Goal: Transaction & Acquisition: Purchase product/service

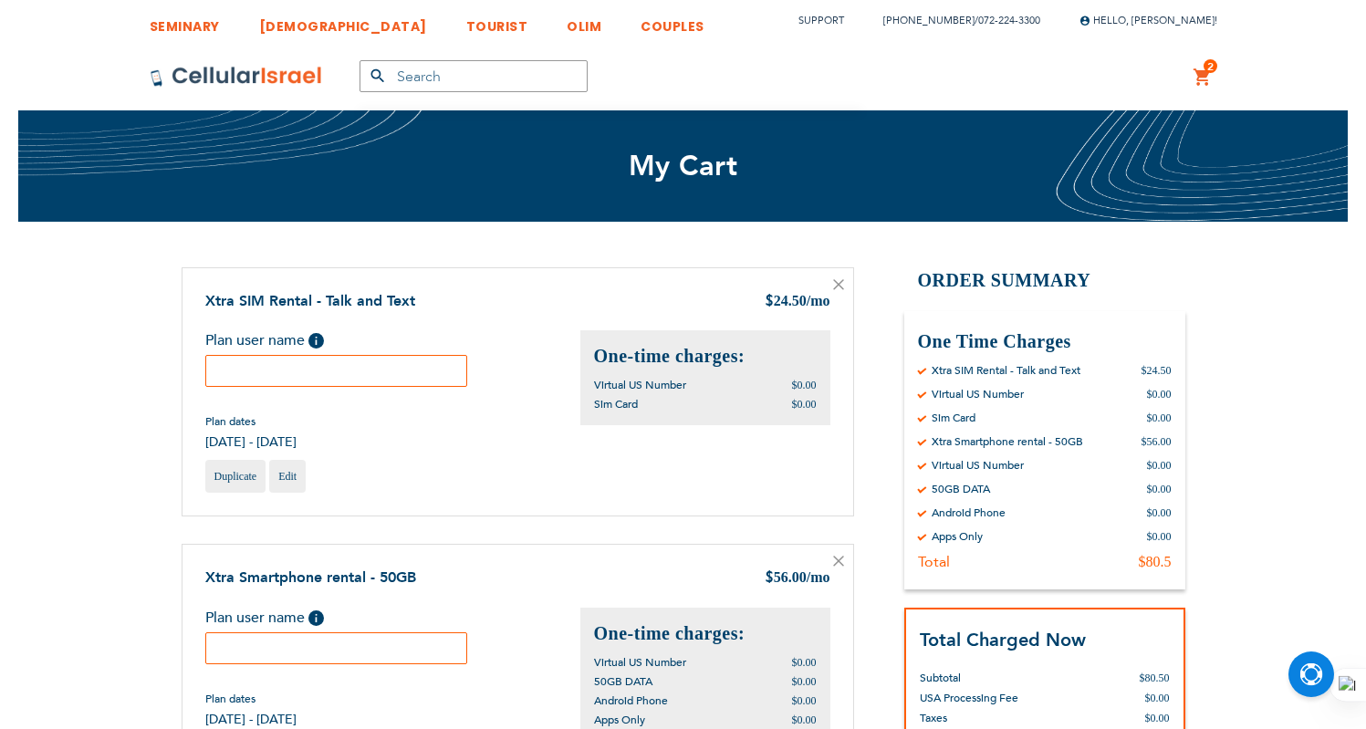
click at [290, 377] on input "text" at bounding box center [336, 371] width 263 height 32
type input "1"
click at [382, 655] on input "text" at bounding box center [336, 648] width 263 height 32
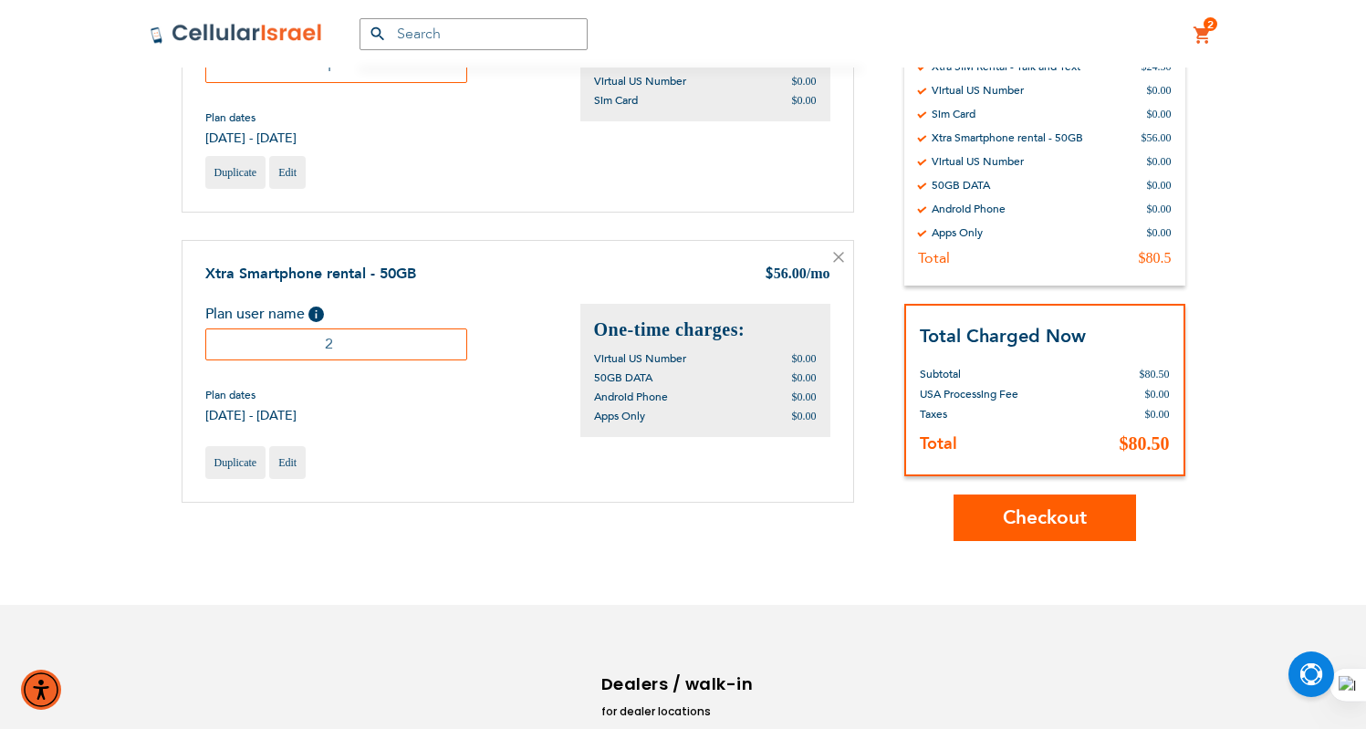
scroll to position [398, 0]
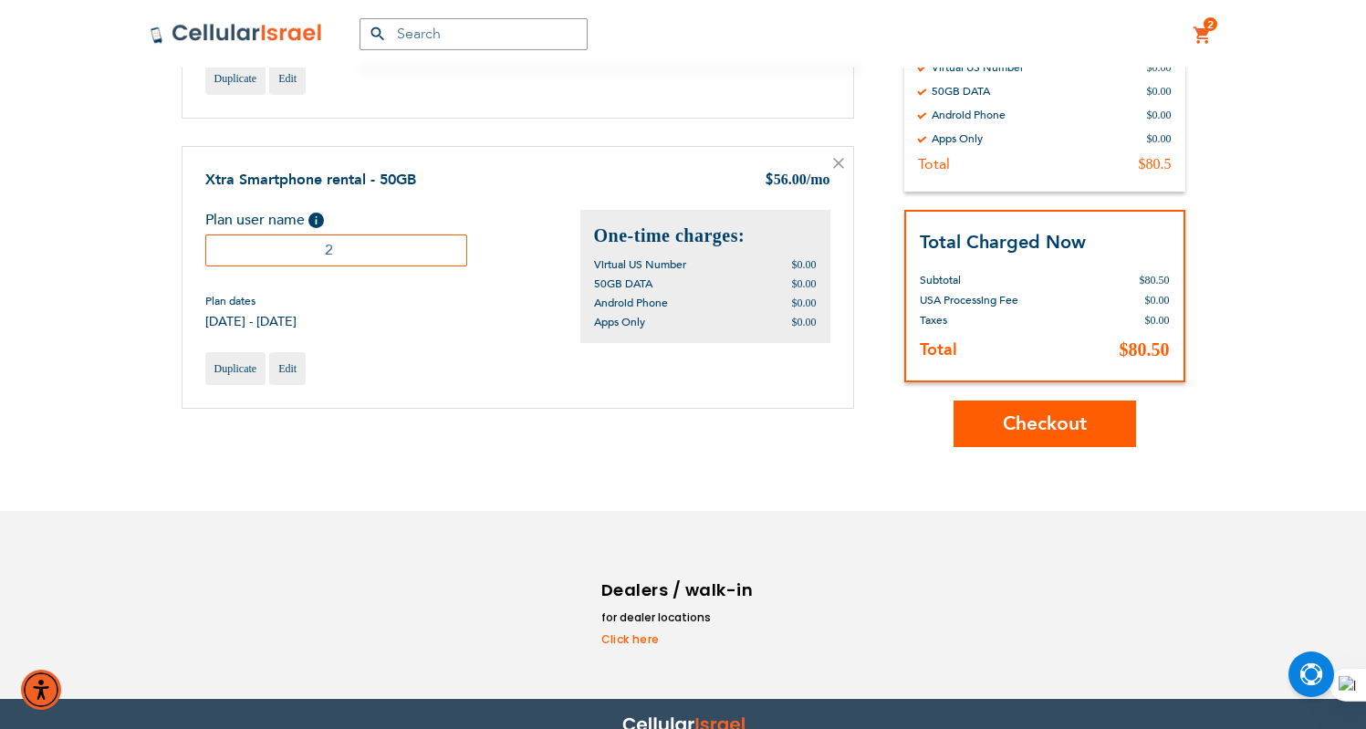
type input "2"
click at [1045, 427] on span "Checkout" at bounding box center [1045, 424] width 84 height 26
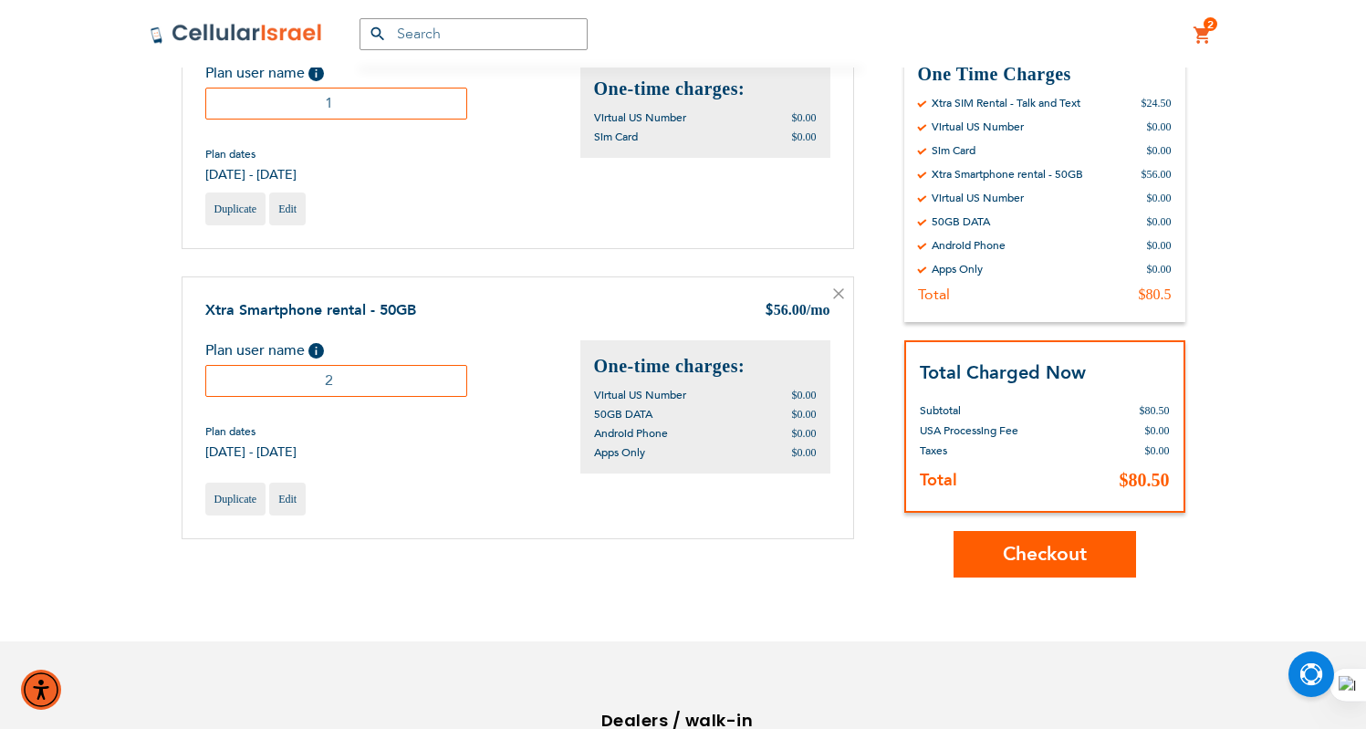
scroll to position [173, 0]
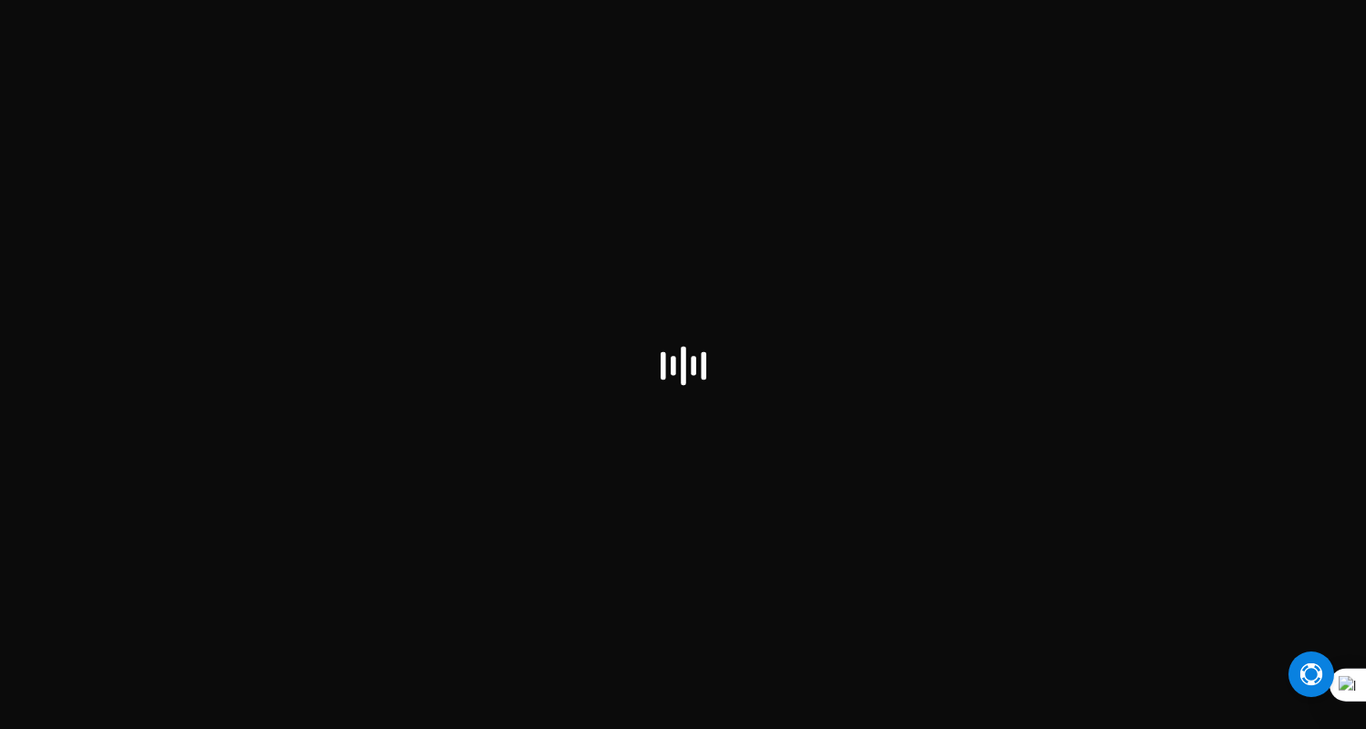
scroll to position [12, 0]
checkbox input "true"
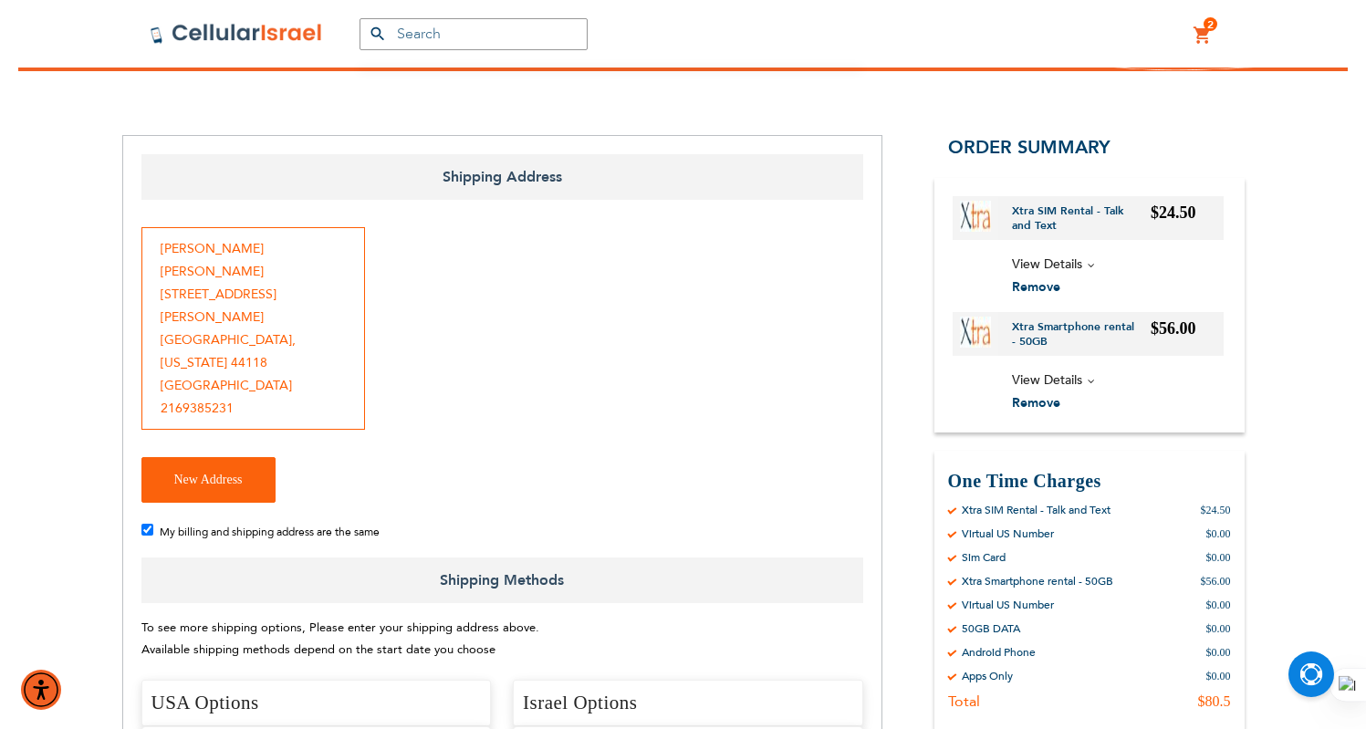
scroll to position [382, 0]
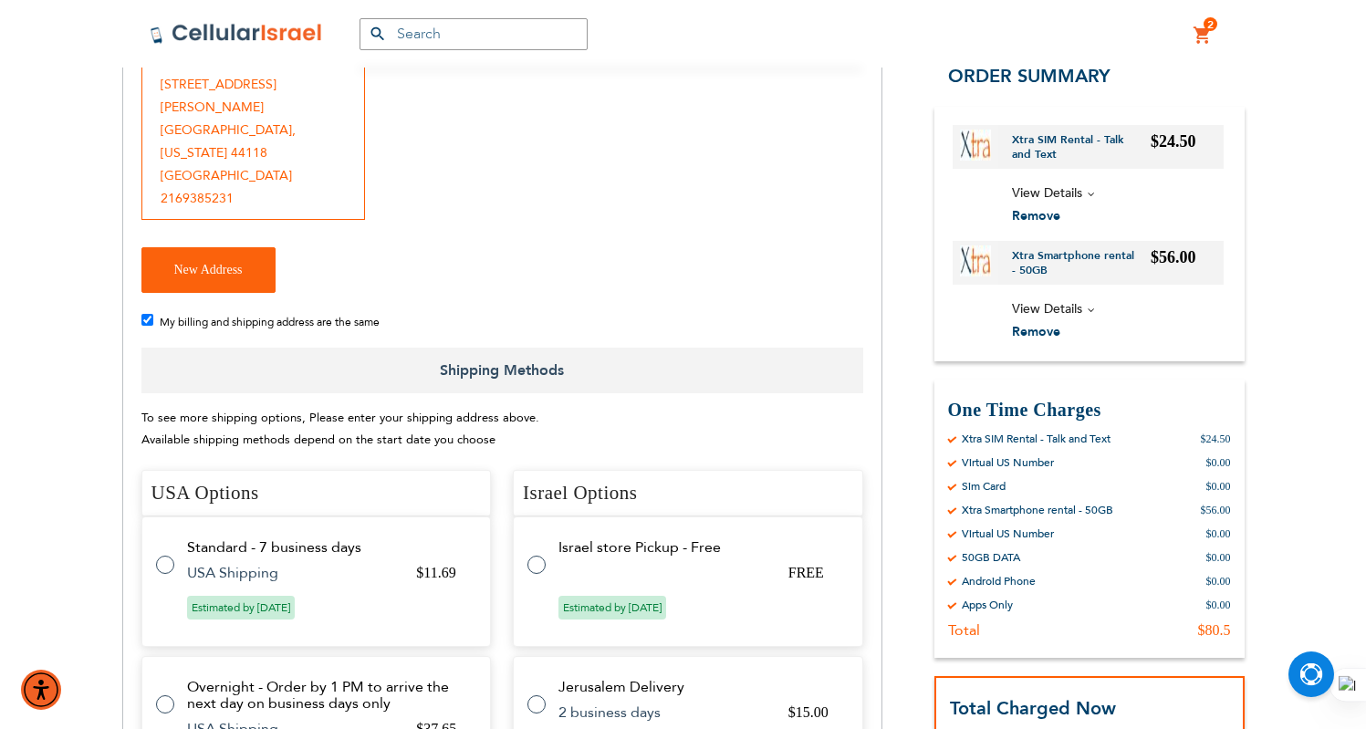
click at [331, 539] on td "Standard - 7 business days" at bounding box center [328, 547] width 282 height 16
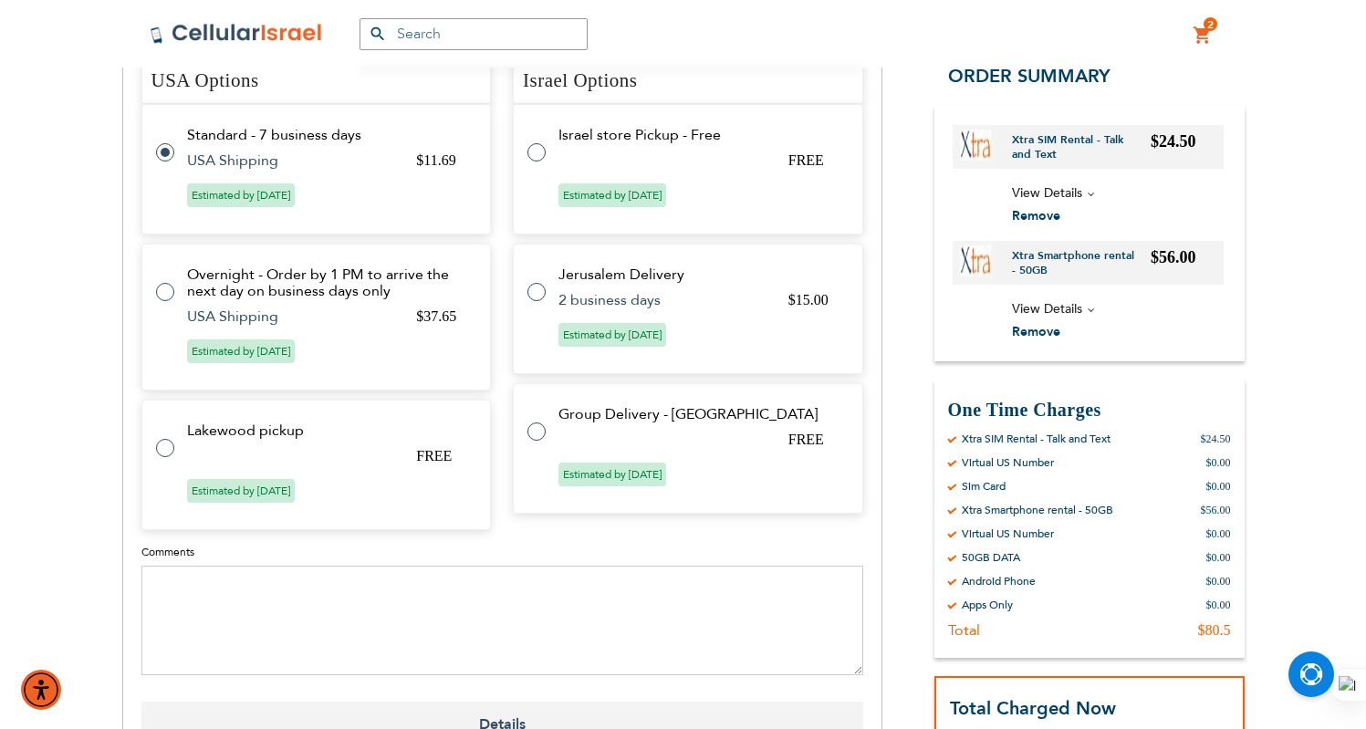
scroll to position [1114, 0]
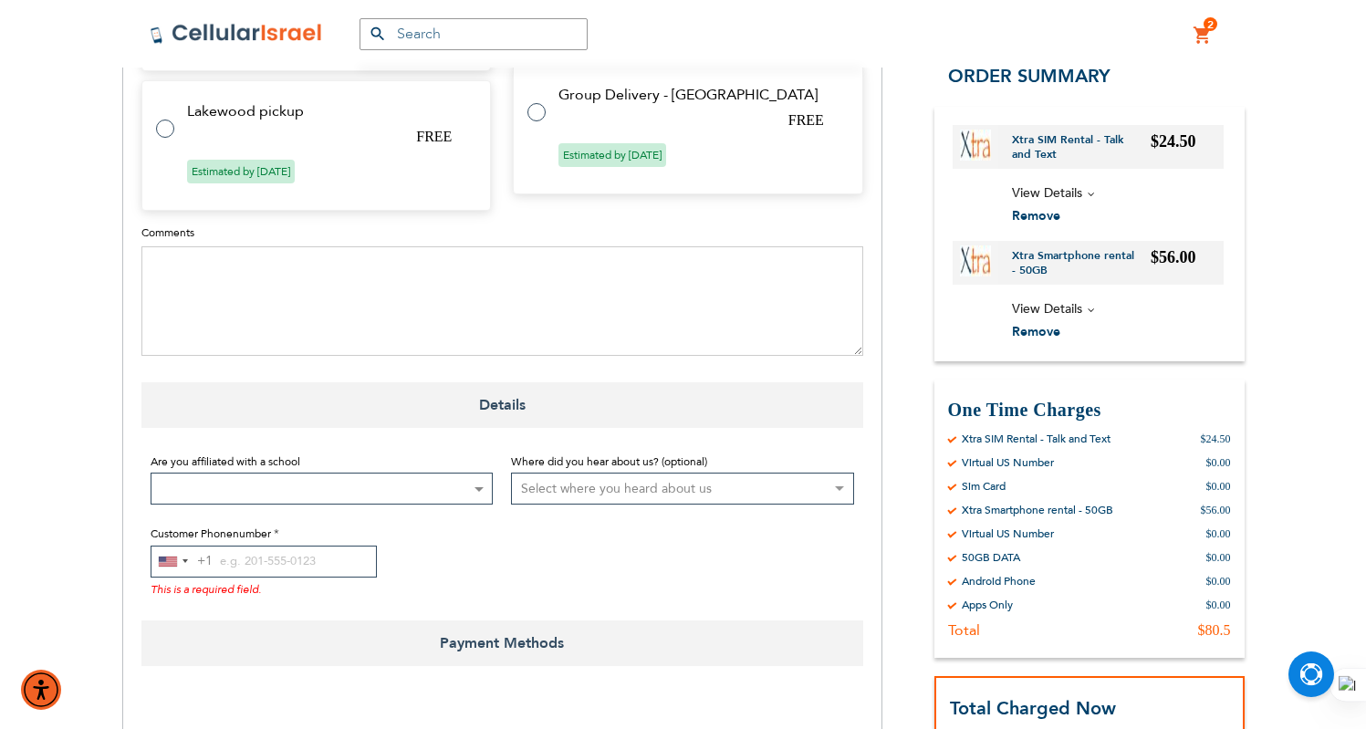
radio input "false"
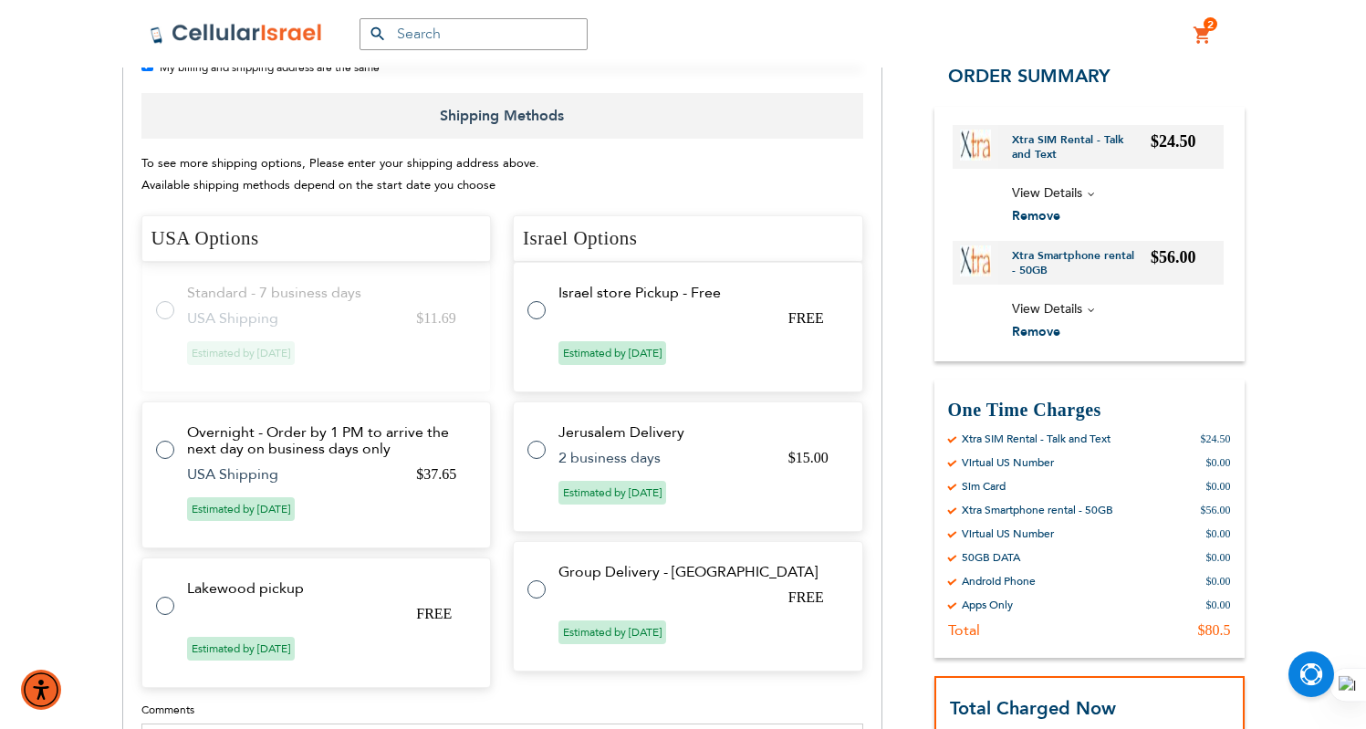
scroll to position [372, 0]
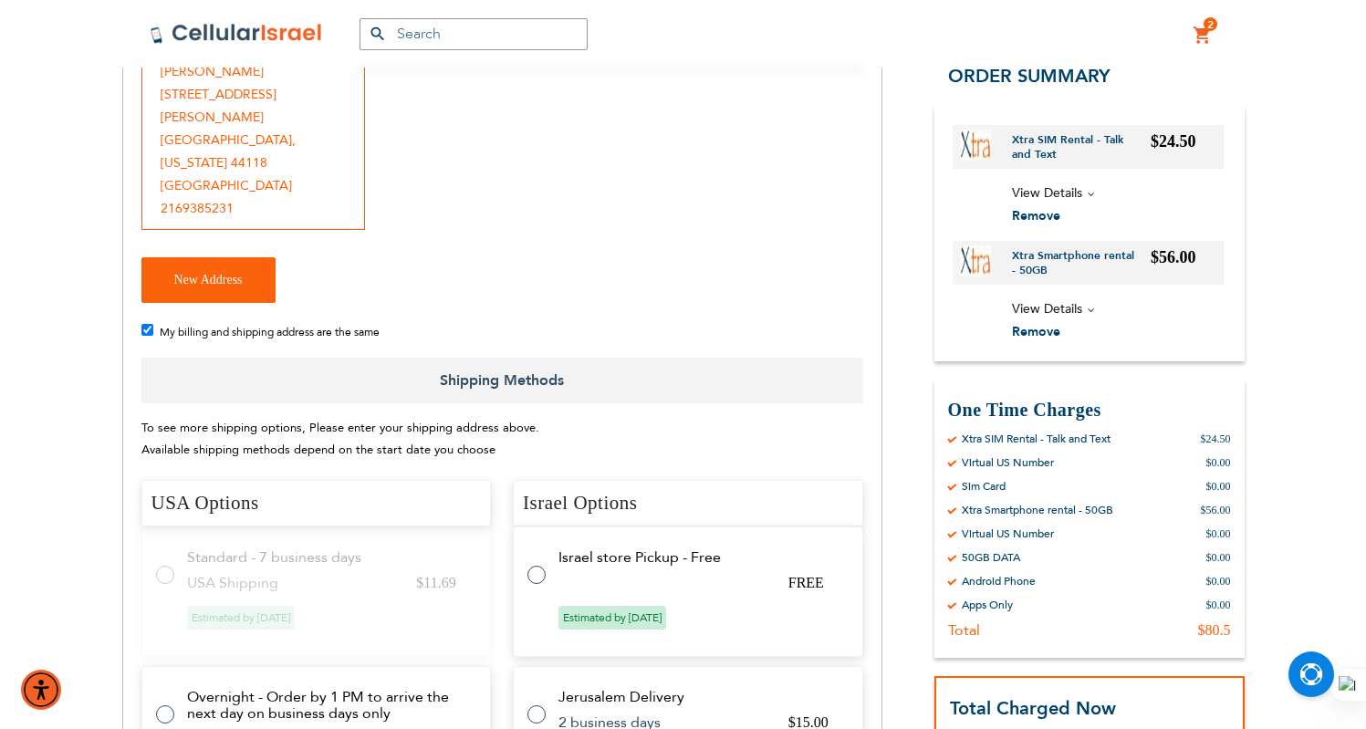
click at [318, 575] on td "USA Shipping" at bounding box center [290, 583] width 207 height 16
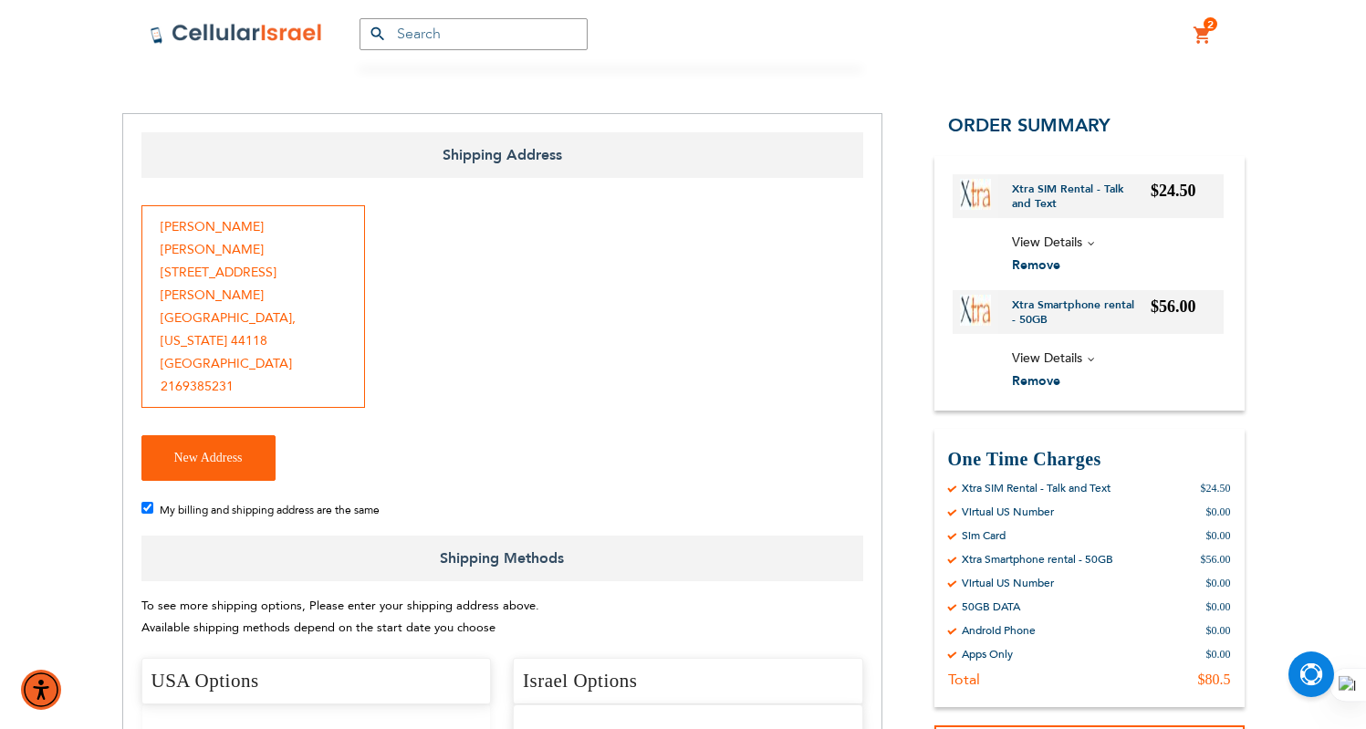
scroll to position [100, 0]
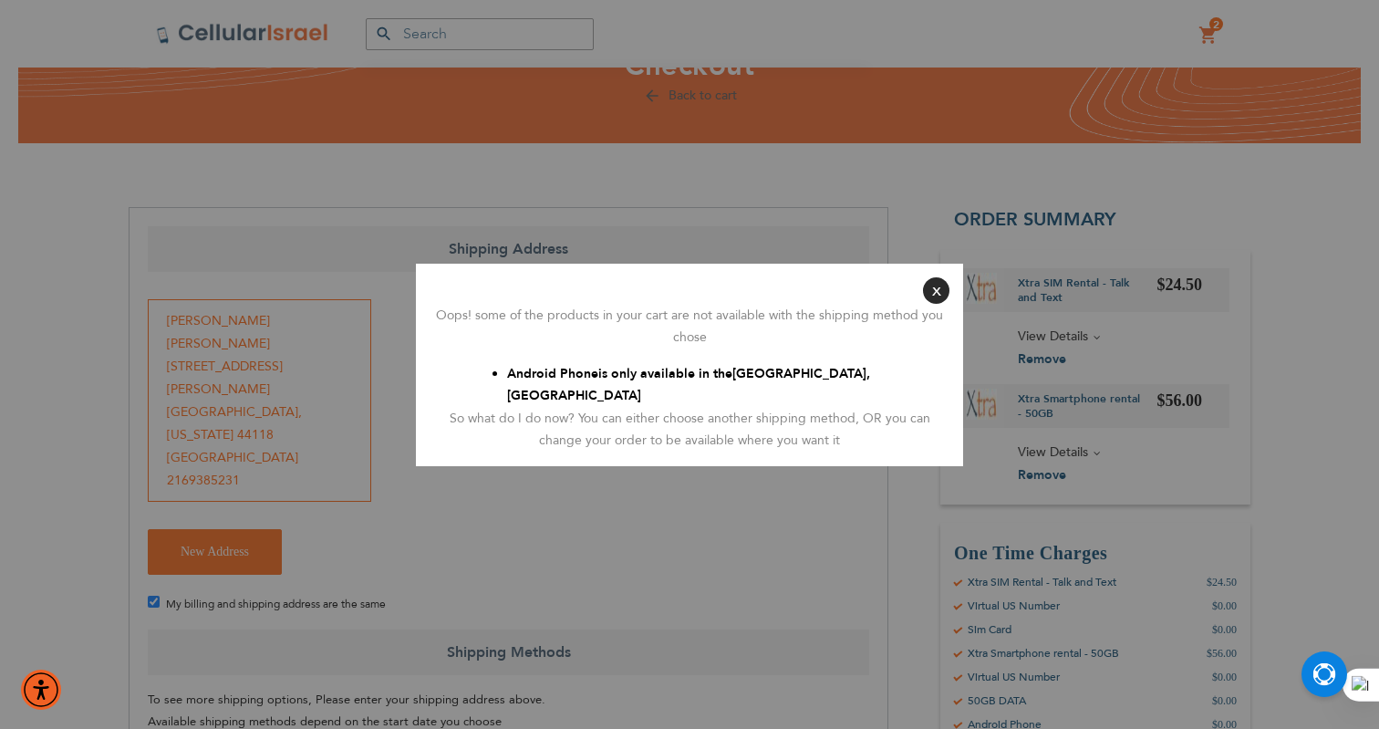
click at [937, 296] on button "Close" at bounding box center [936, 290] width 26 height 26
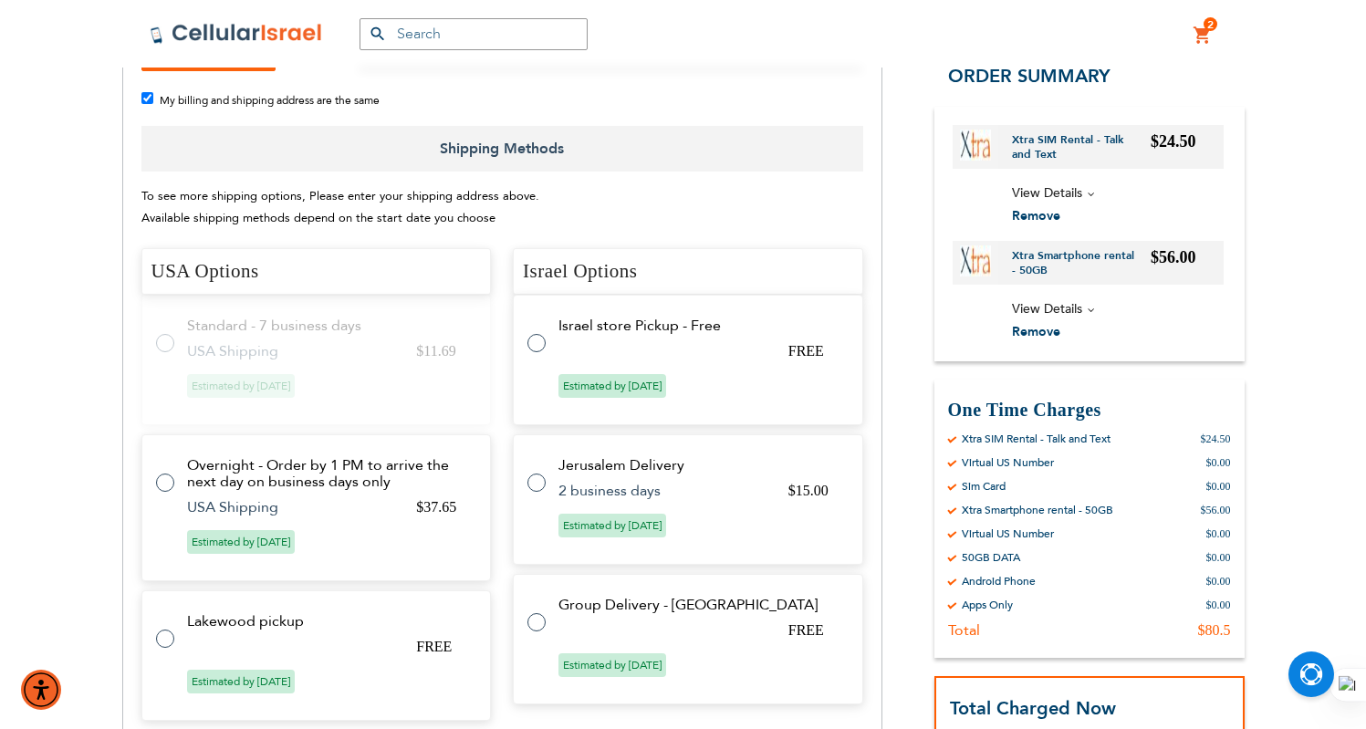
scroll to position [500, 0]
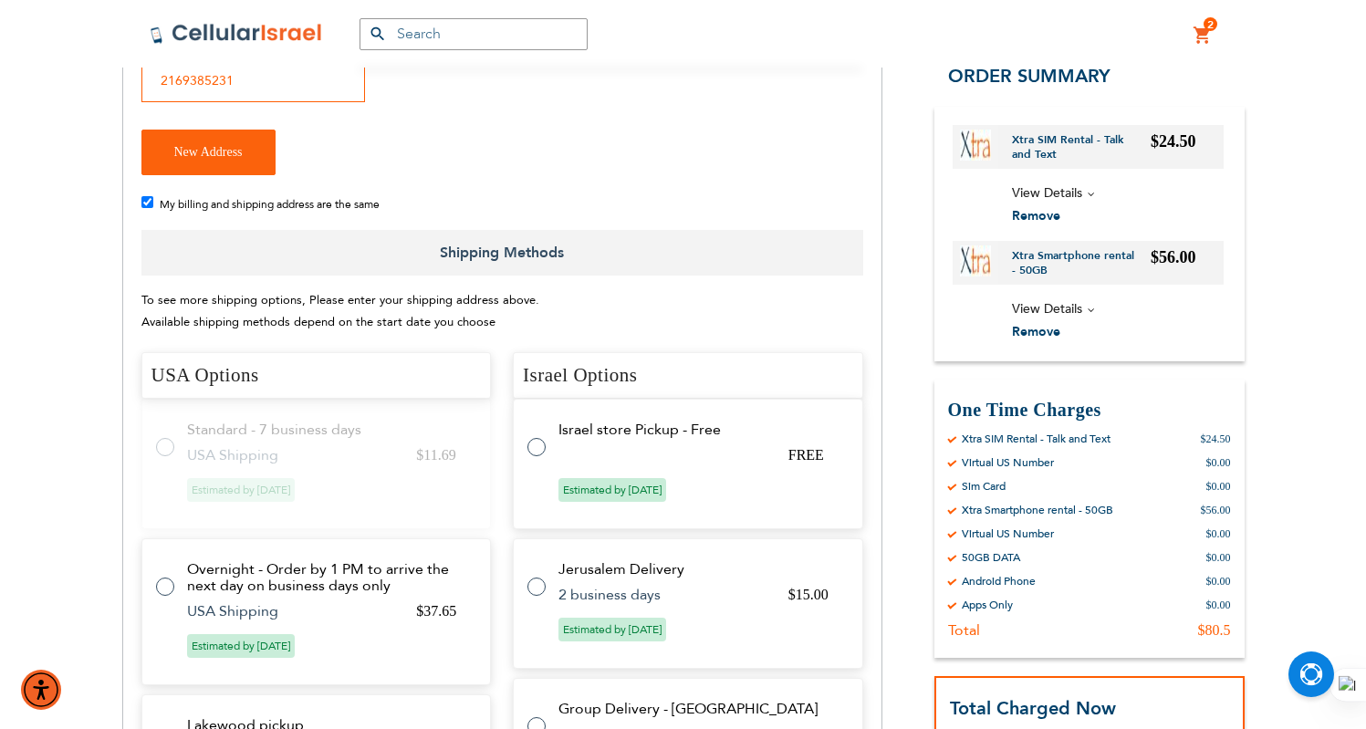
click at [230, 421] on td "Standard - 7 business days" at bounding box center [328, 429] width 282 height 16
click at [263, 447] on td "USA Shipping" at bounding box center [290, 455] width 207 height 16
click at [284, 478] on span "Estimated by Aug 14th, 2025" at bounding box center [241, 490] width 108 height 24
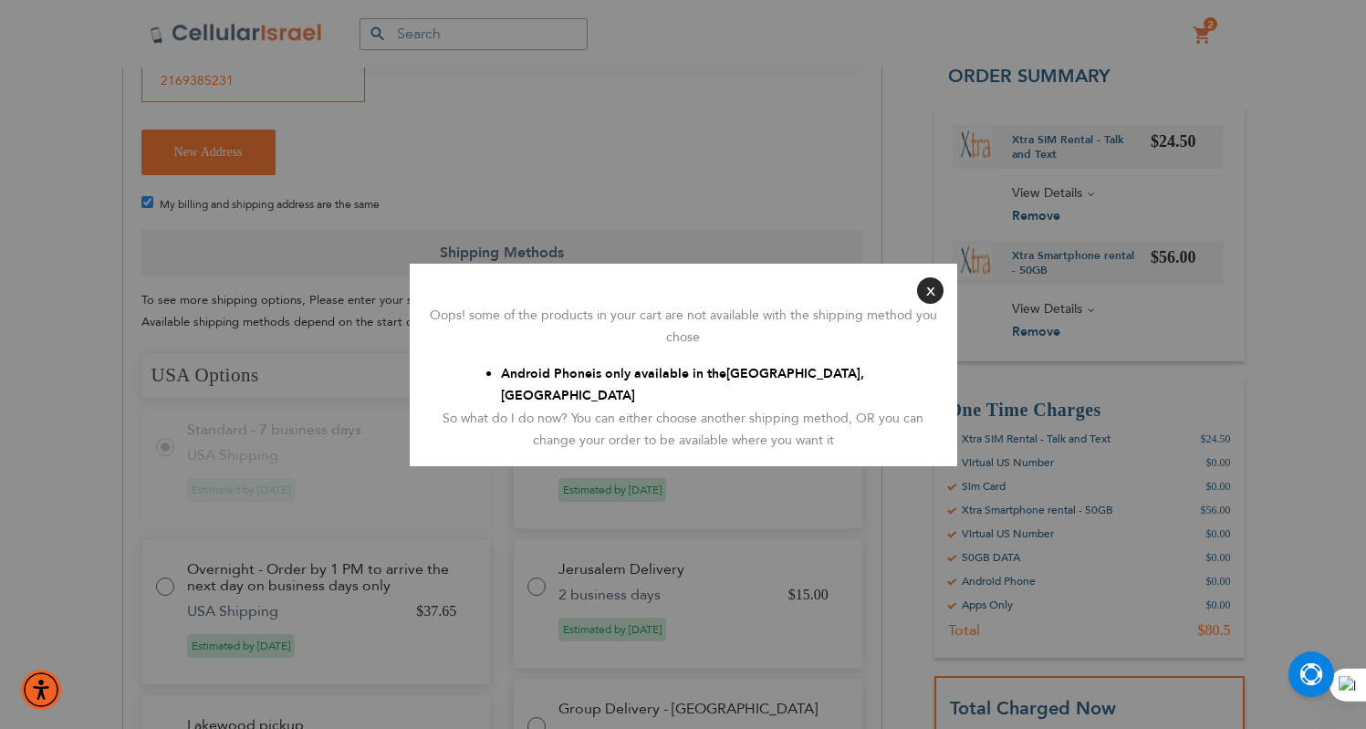
radio input "false"
click at [933, 301] on button "Close" at bounding box center [936, 290] width 26 height 26
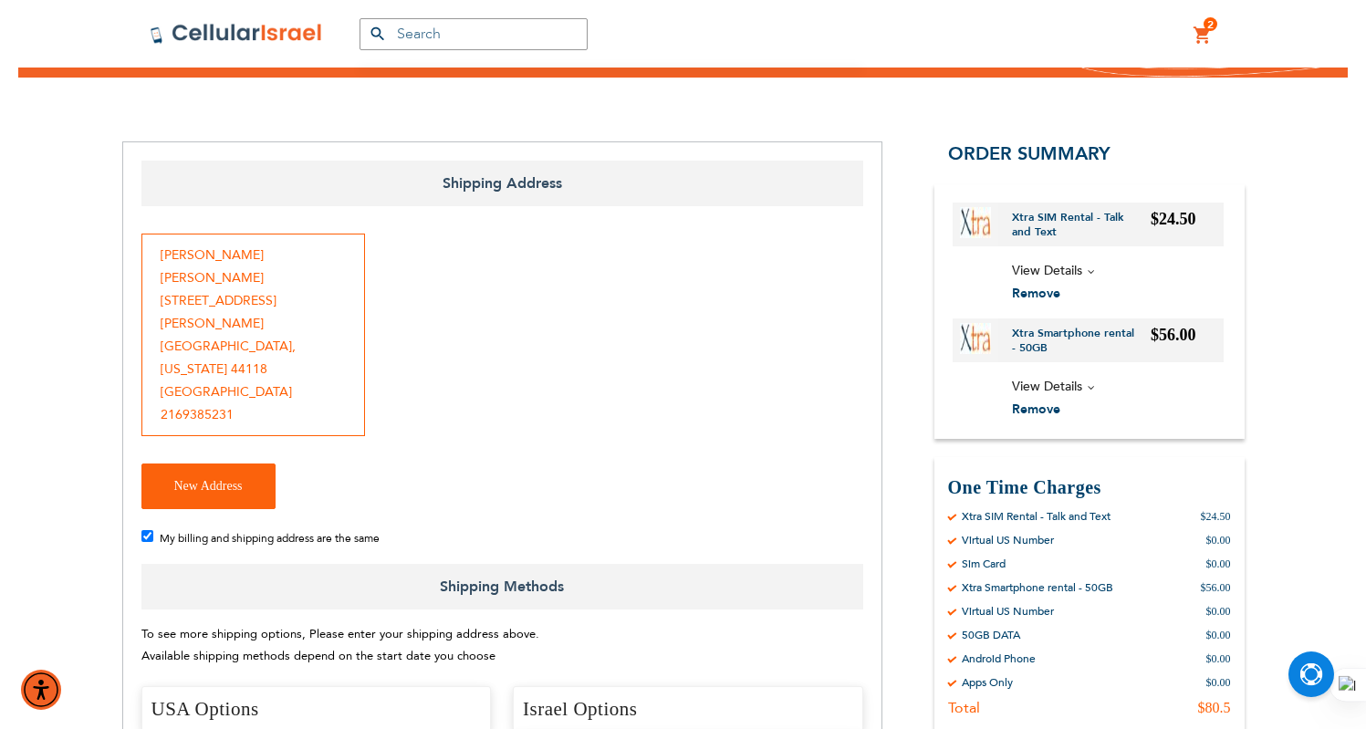
scroll to position [0, 0]
